Goal: Transaction & Acquisition: Purchase product/service

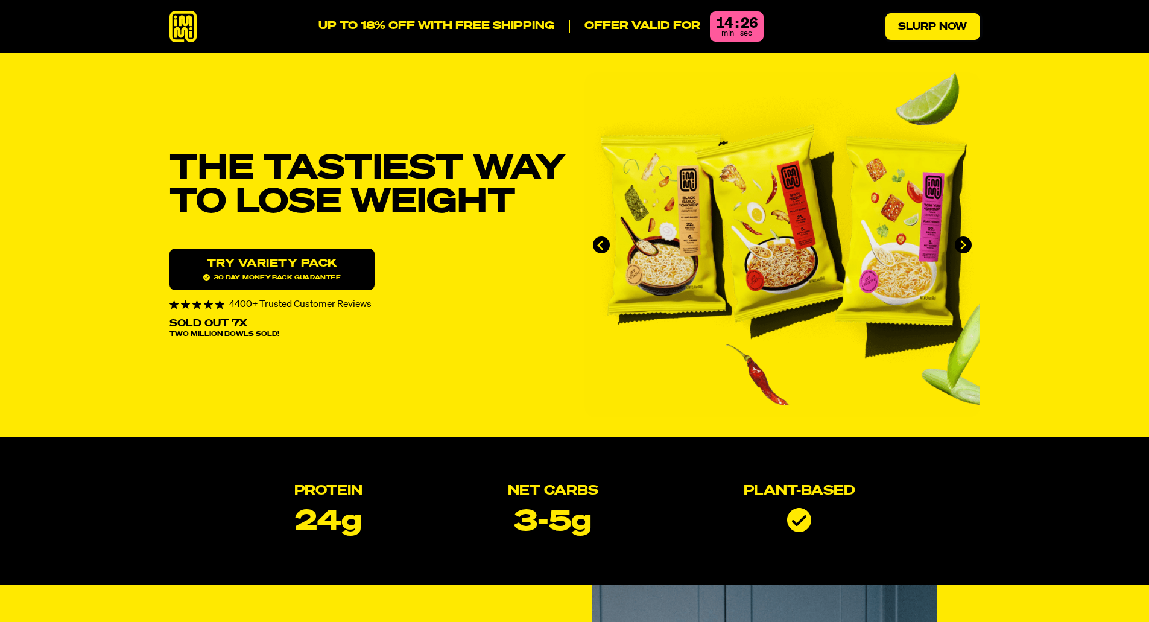
click at [905, 34] on link "Slurp Now" at bounding box center [933, 26] width 95 height 27
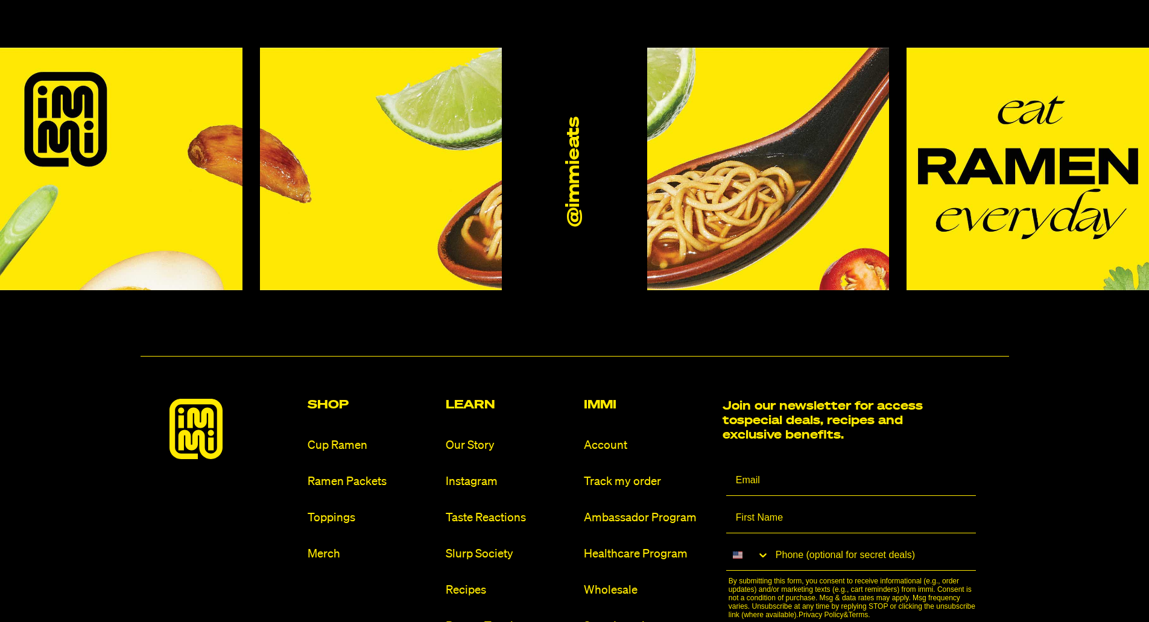
scroll to position [7297, 0]
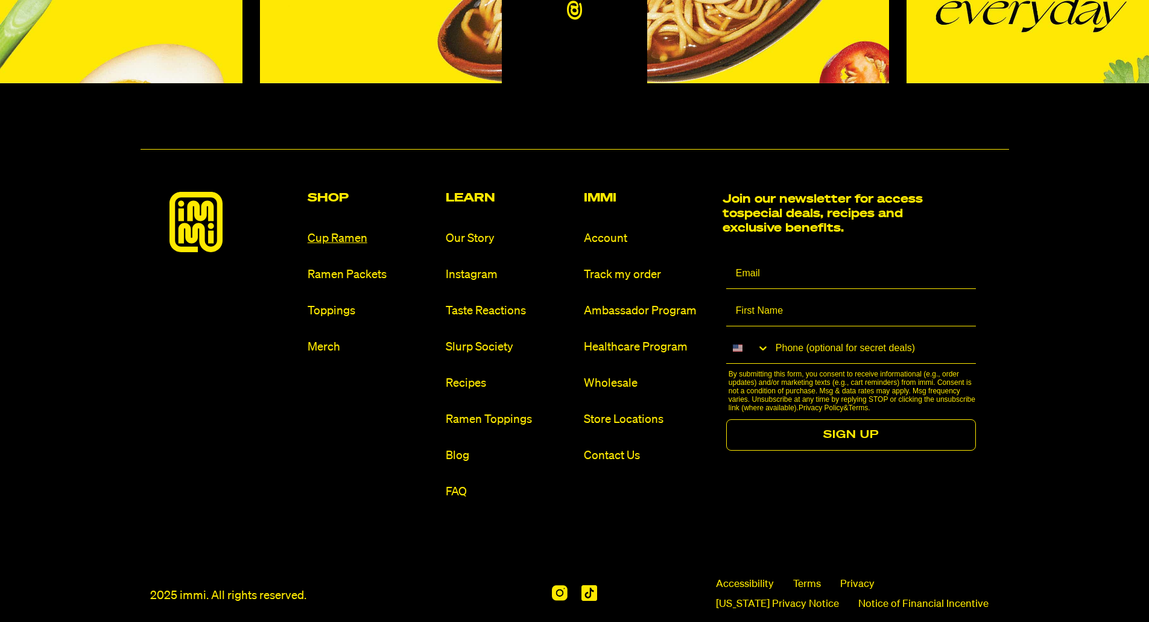
click at [369, 230] on link "Cup Ramen" at bounding box center [372, 238] width 128 height 16
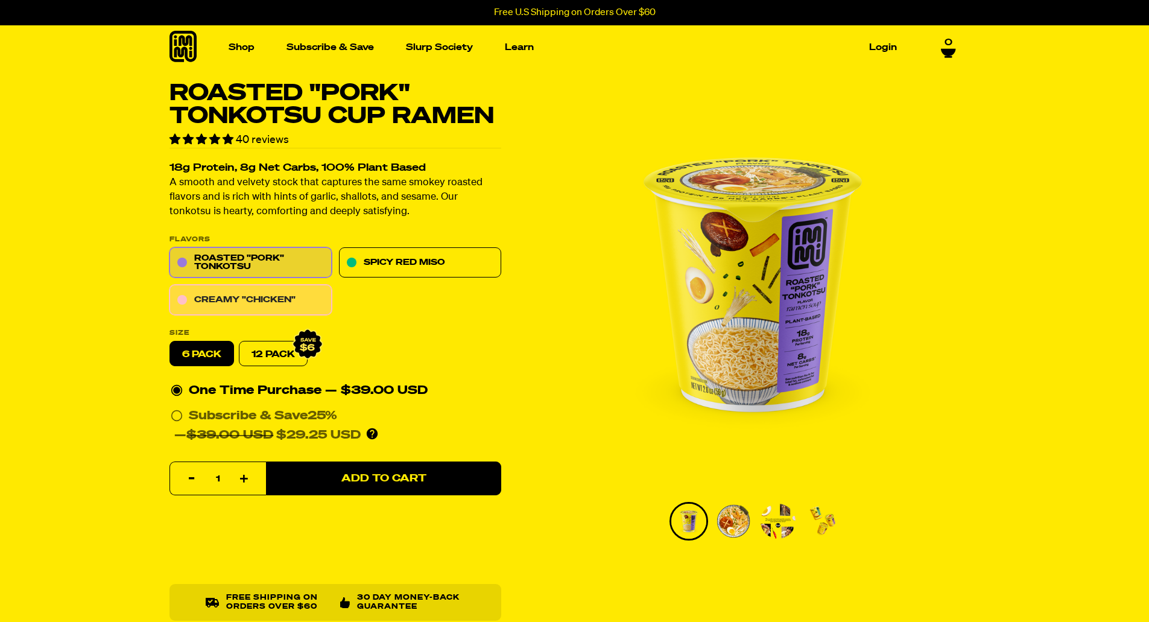
click at [277, 291] on link "Creamy "Chicken"" at bounding box center [251, 300] width 162 height 30
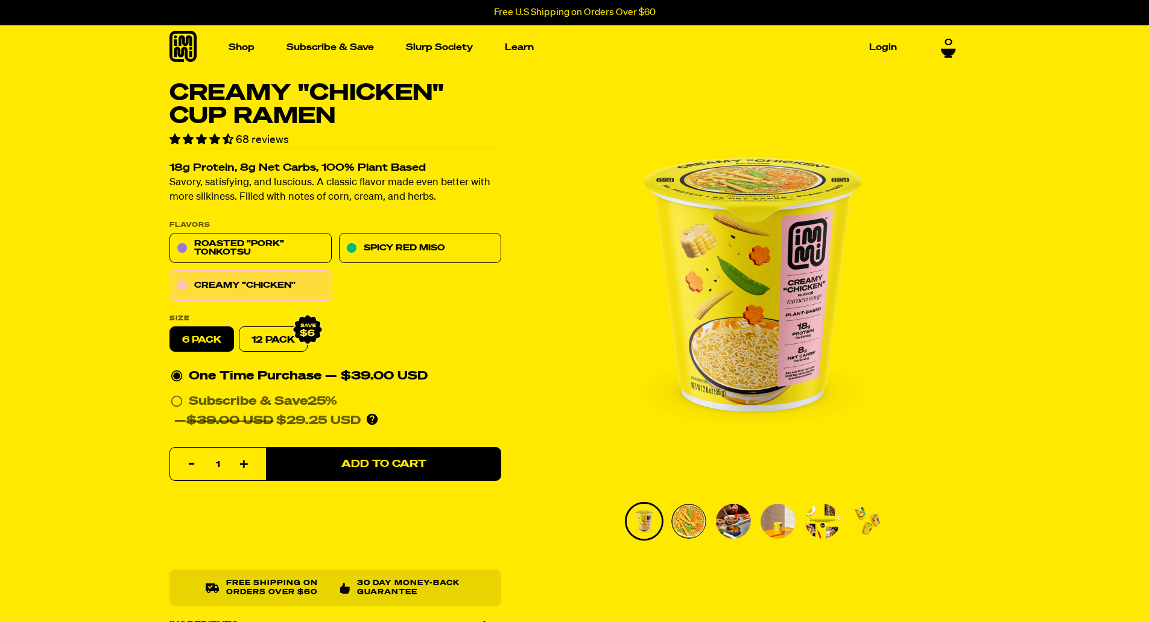
click at [687, 522] on img "Go to slide 2" at bounding box center [688, 521] width 35 height 35
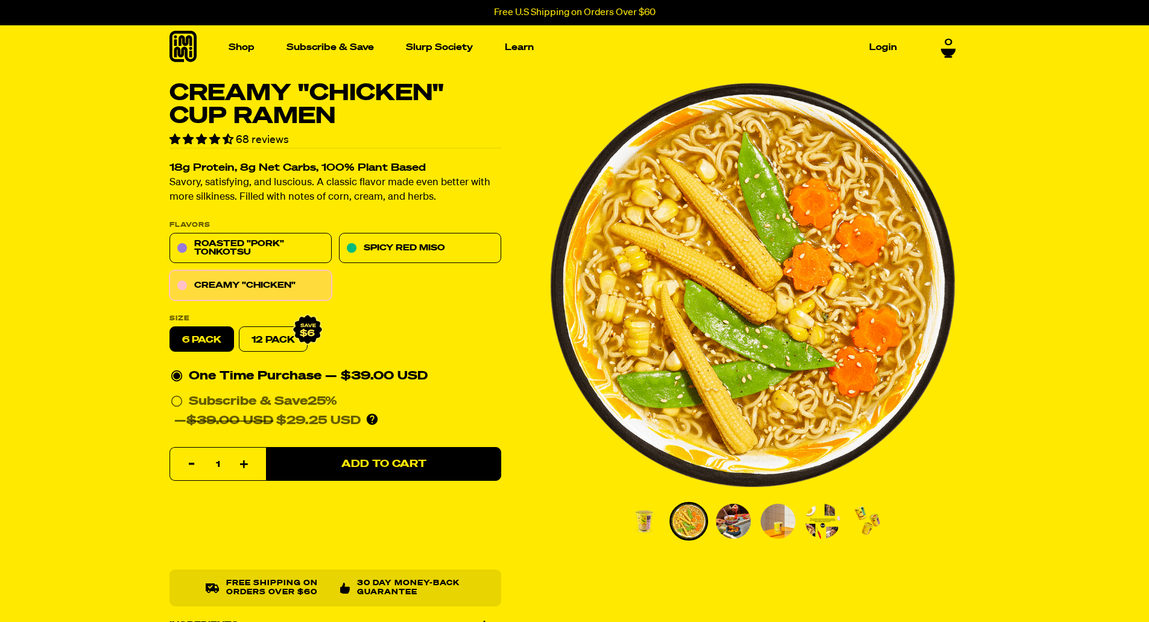
click at [741, 515] on img "Go to slide 3" at bounding box center [733, 521] width 35 height 35
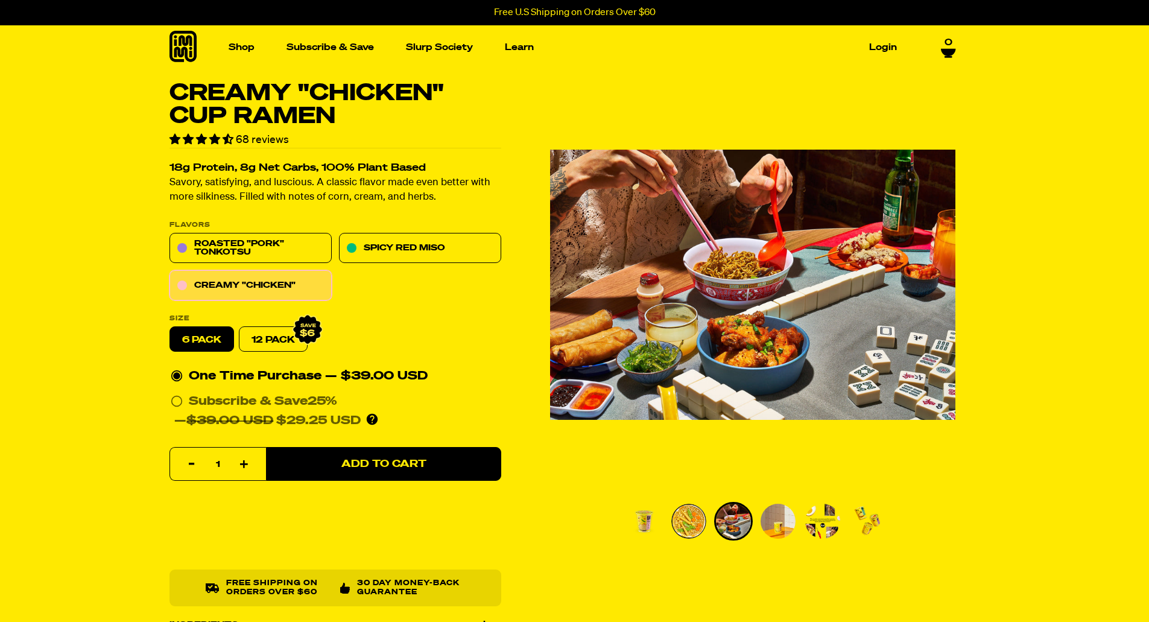
click at [776, 521] on img "Go to slide 4" at bounding box center [778, 521] width 35 height 35
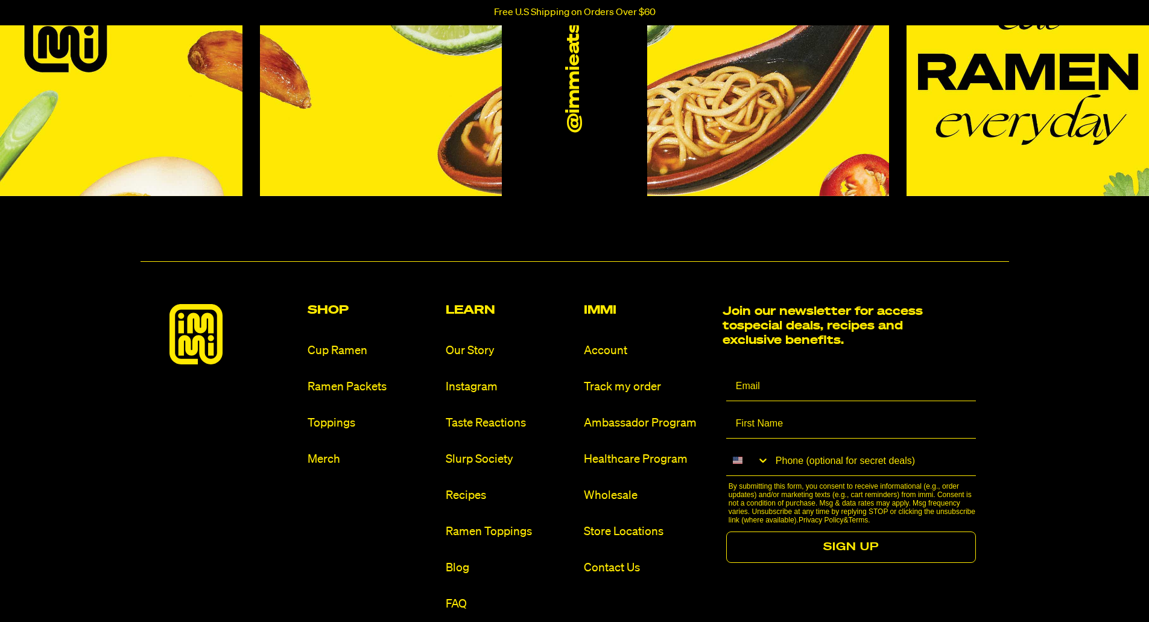
scroll to position [6138, 0]
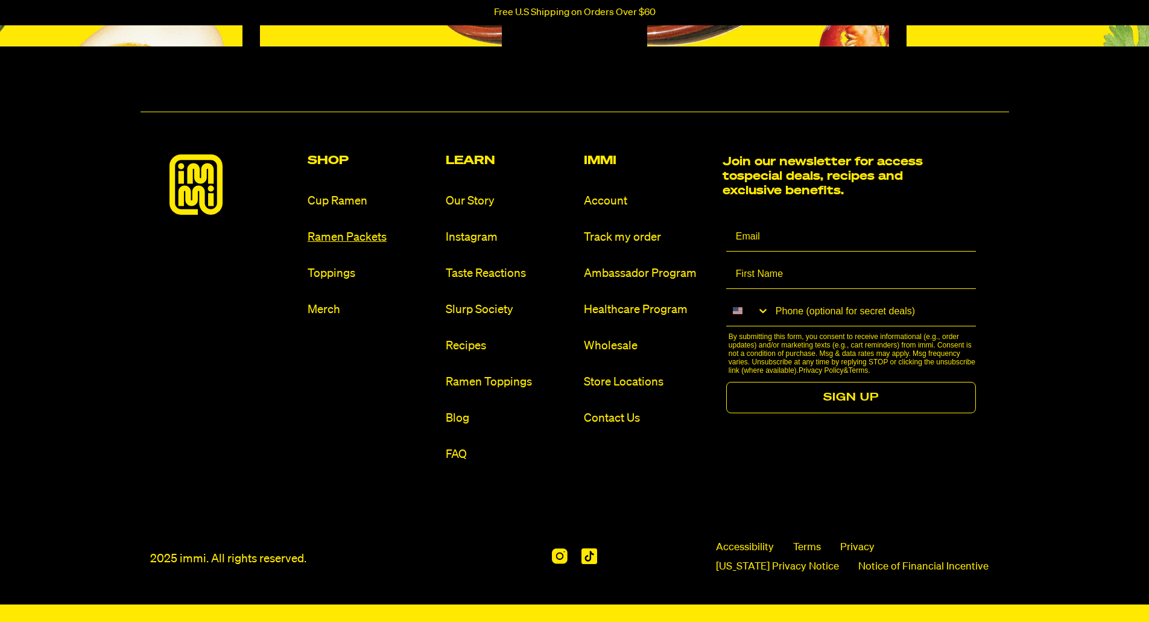
click at [366, 242] on link "Ramen Packets" at bounding box center [372, 237] width 128 height 16
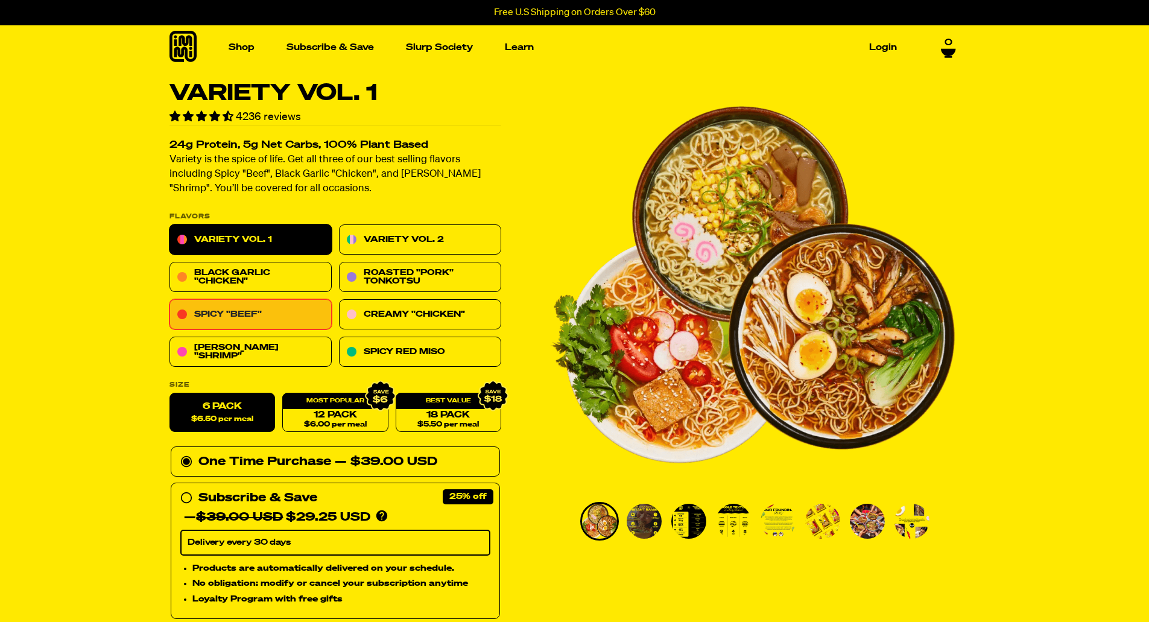
click at [265, 319] on link "Spicy "Beef"" at bounding box center [251, 315] width 162 height 30
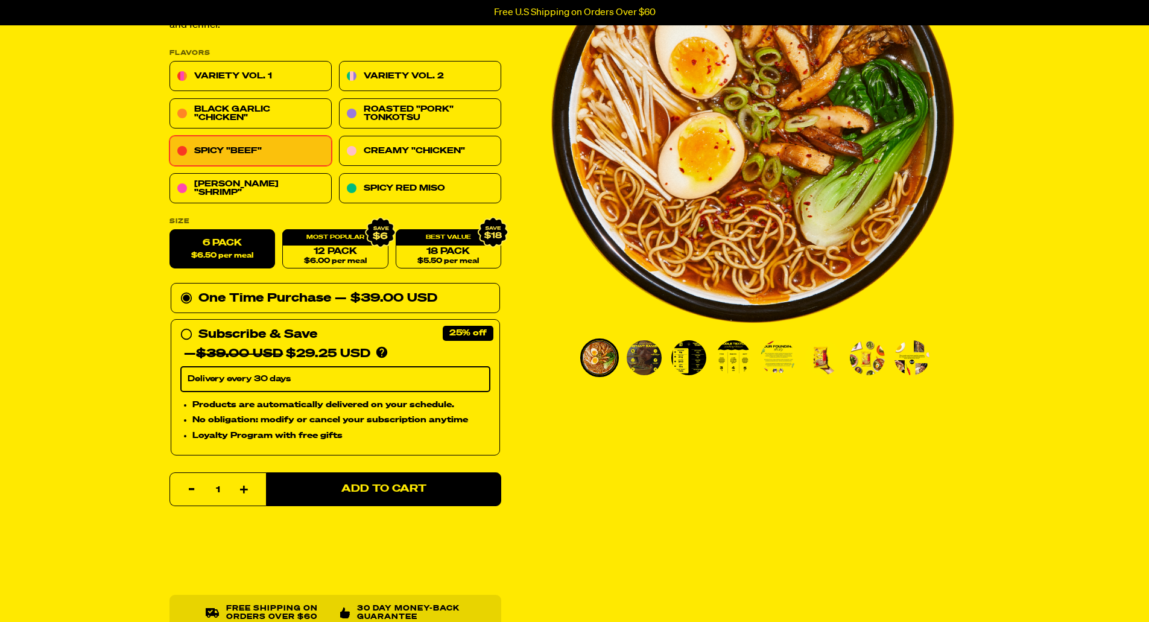
scroll to position [181, 0]
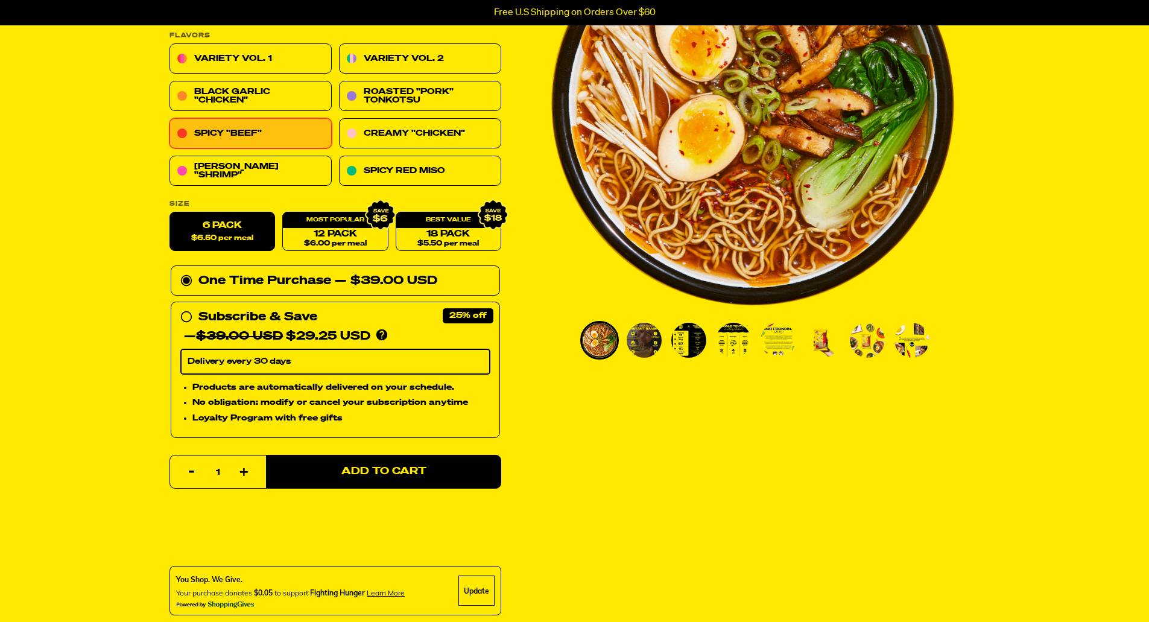
click at [690, 341] on img "Go to slide 3" at bounding box center [688, 340] width 35 height 35
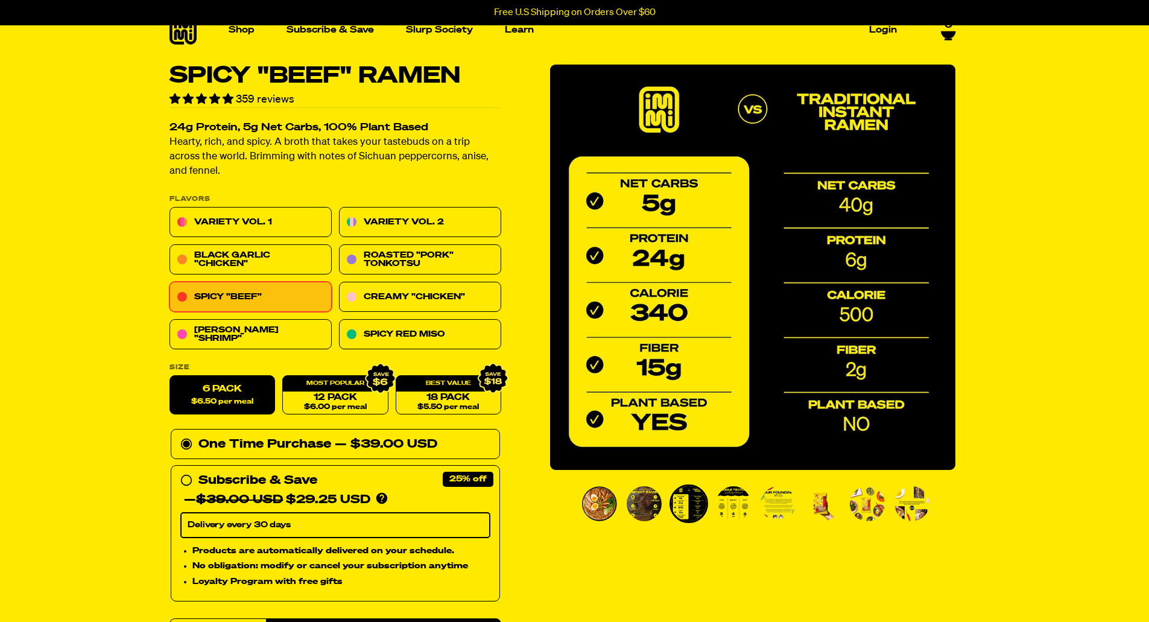
scroll to position [0, 0]
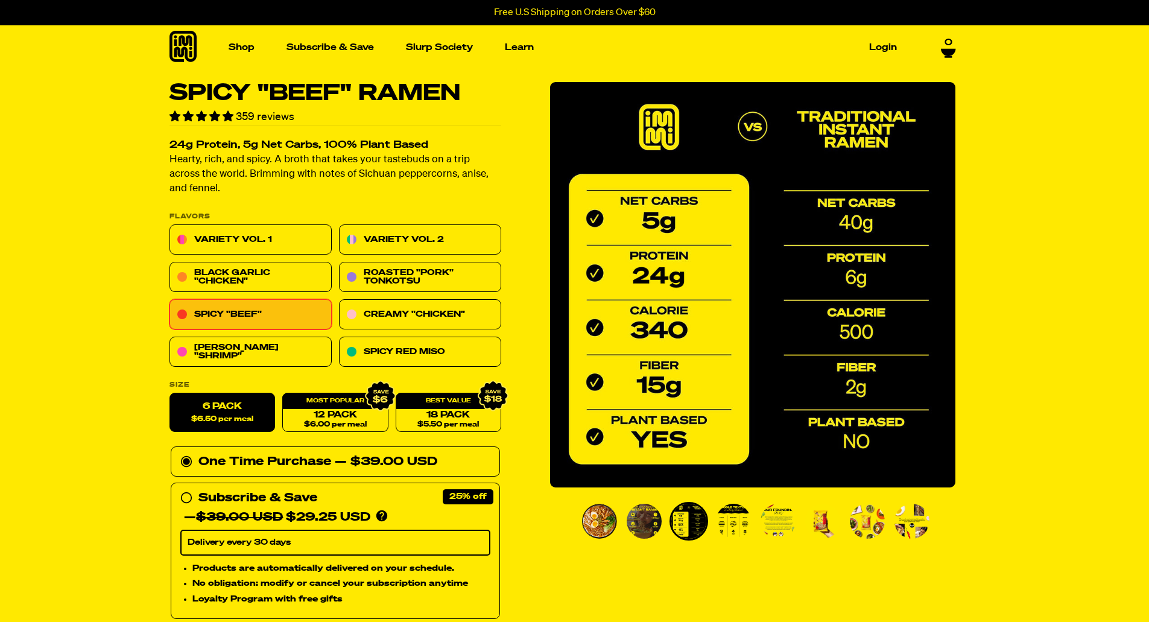
click at [732, 515] on img "Go to slide 4" at bounding box center [733, 521] width 35 height 35
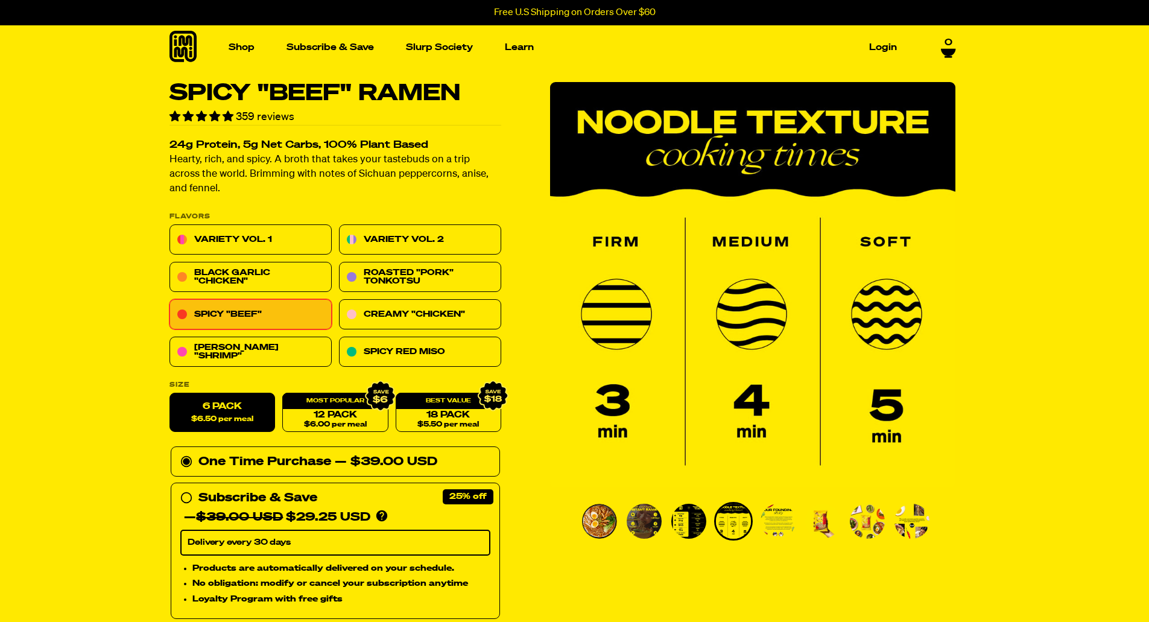
click at [796, 519] on li "Go to slide 5" at bounding box center [778, 521] width 39 height 39
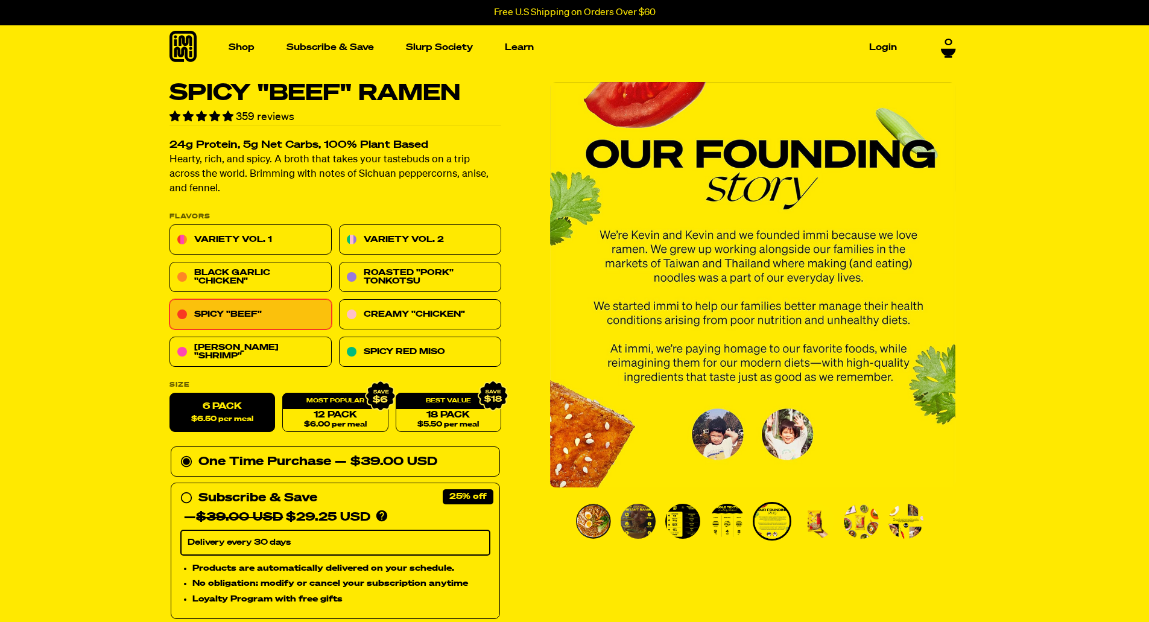
click at [831, 524] on img "Go to slide 6" at bounding box center [816, 521] width 35 height 35
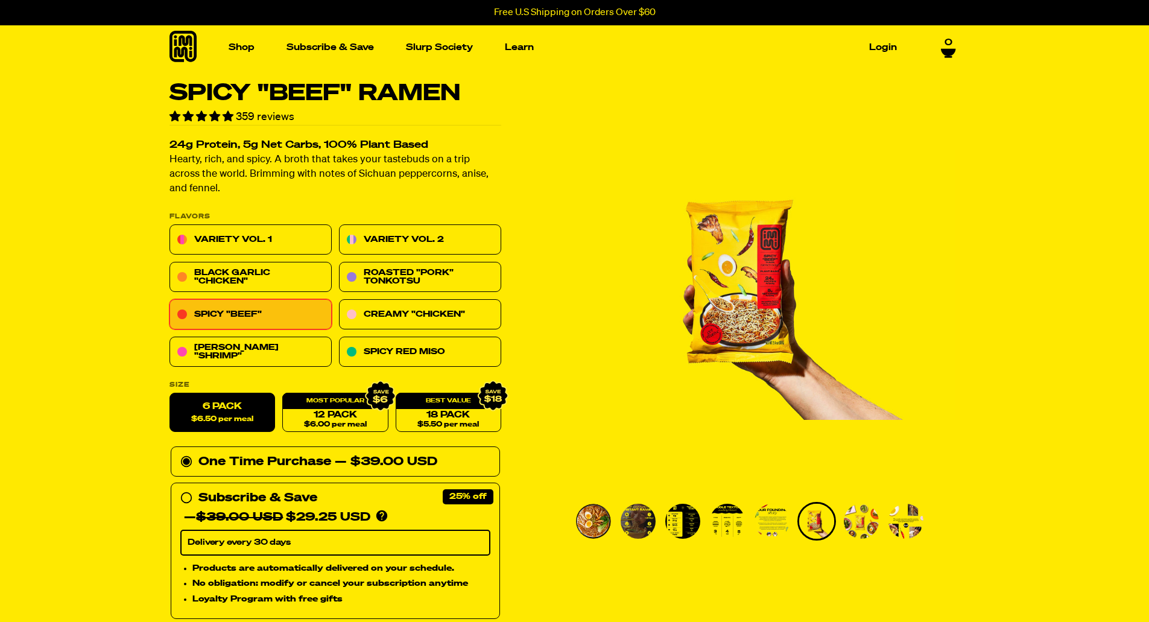
click at [852, 524] on img "Go to slide 7" at bounding box center [861, 521] width 35 height 35
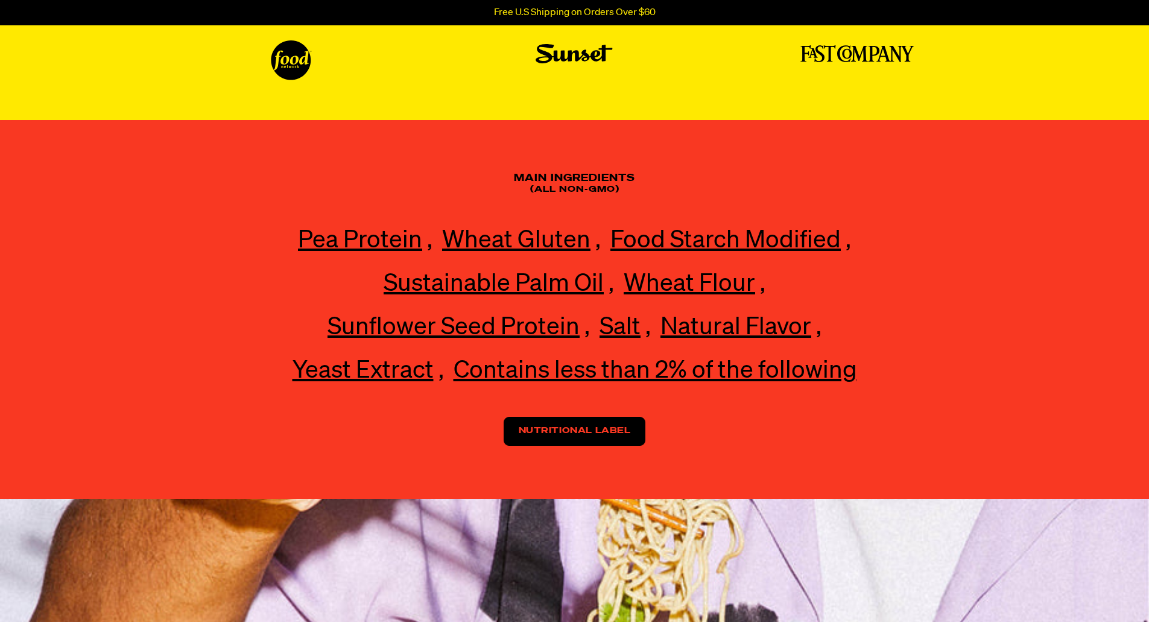
scroll to position [2534, 0]
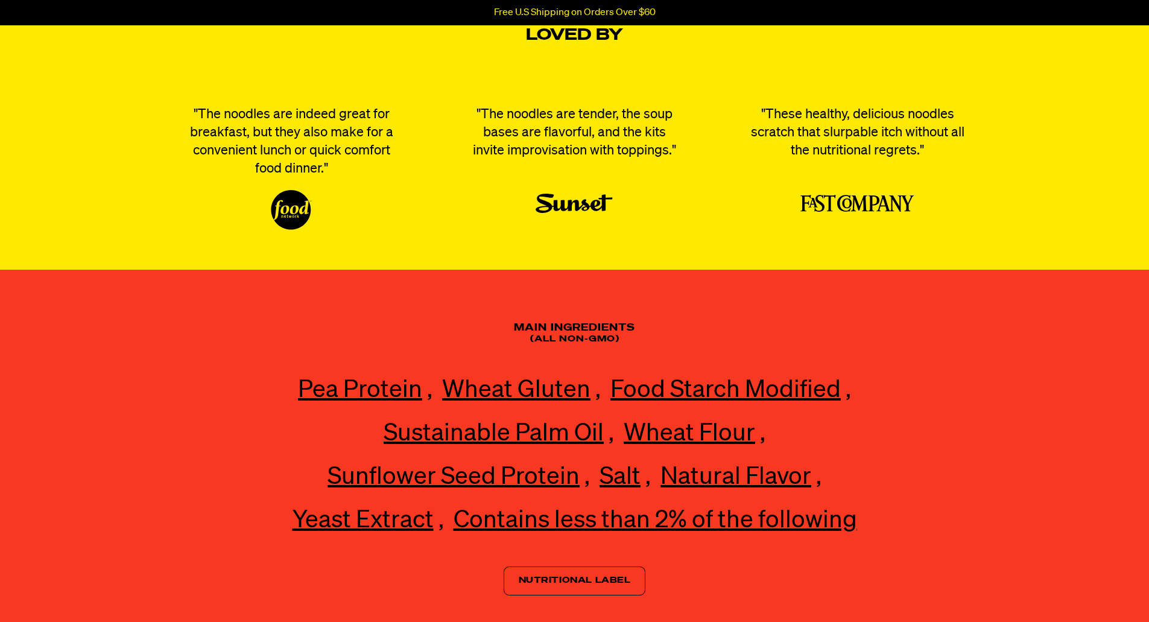
click at [632, 583] on link "Nutritional Label" at bounding box center [575, 580] width 142 height 29
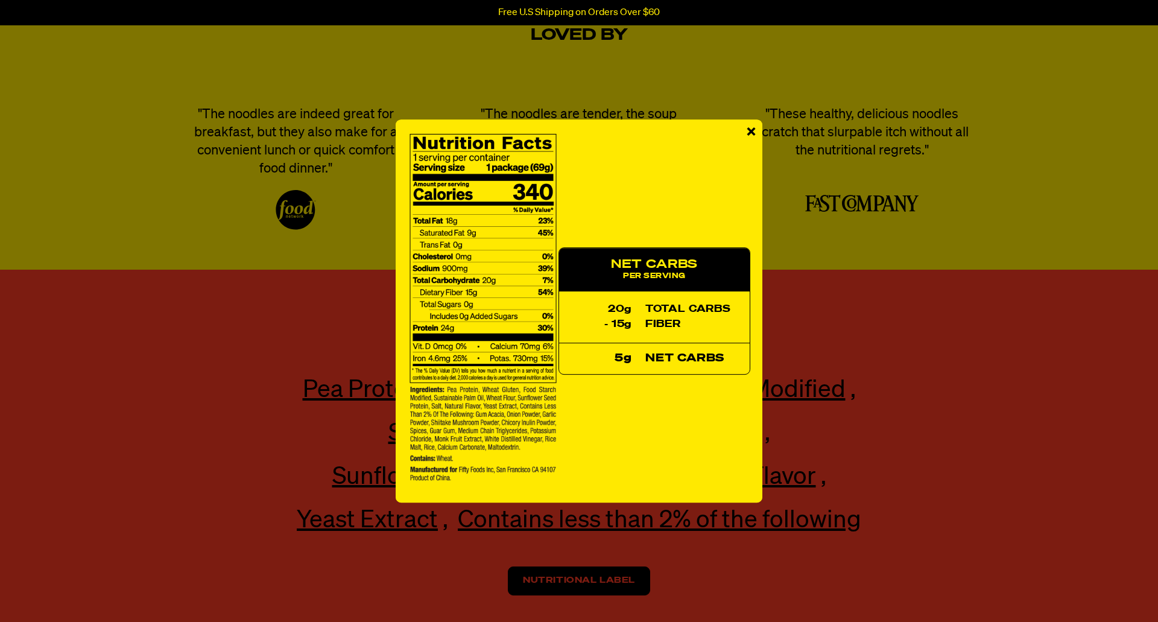
click at [757, 138] on div "NET CARBS Per Serving 20g total carbs - 15g fiber 5g Net Carbs" at bounding box center [579, 311] width 367 height 384
click at [750, 129] on span "×" at bounding box center [751, 132] width 10 height 27
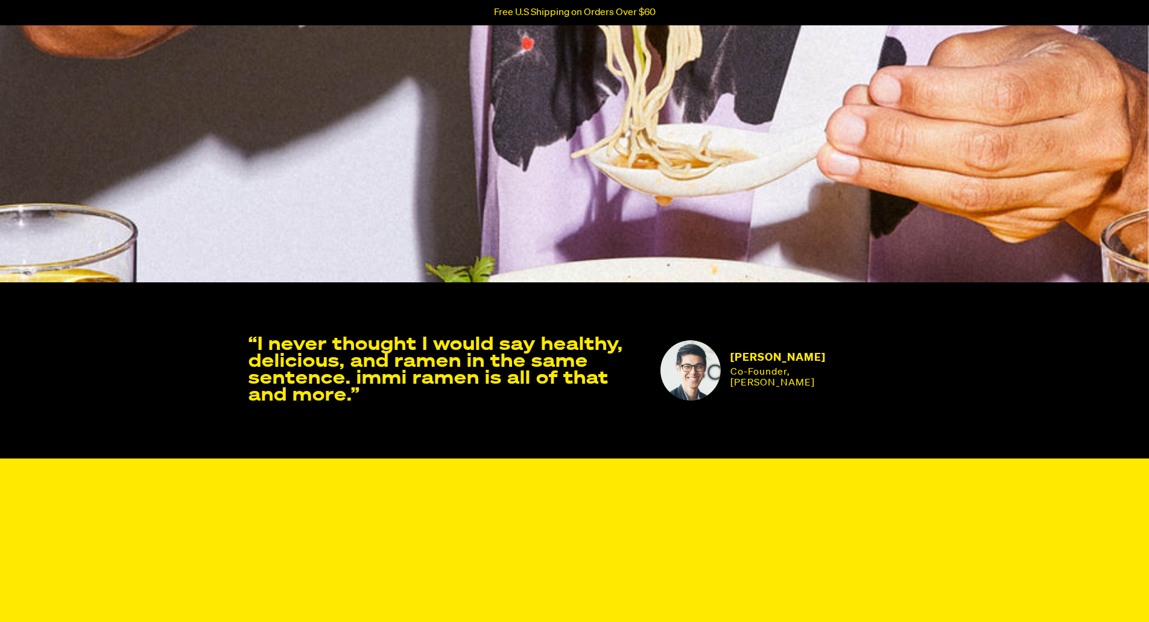
scroll to position [3438, 0]
